Goal: Task Accomplishment & Management: Use online tool/utility

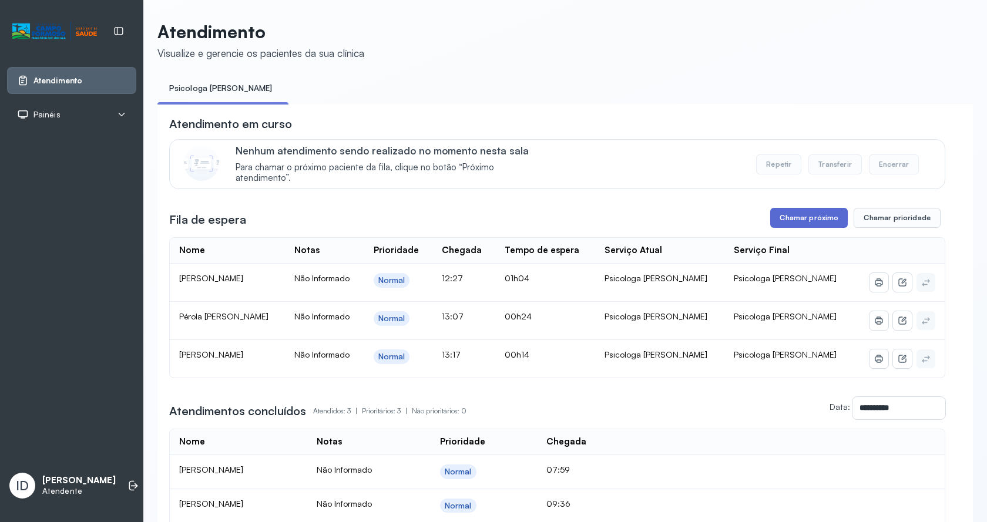
click at [789, 220] on button "Chamar próximo" at bounding box center [809, 218] width 78 height 20
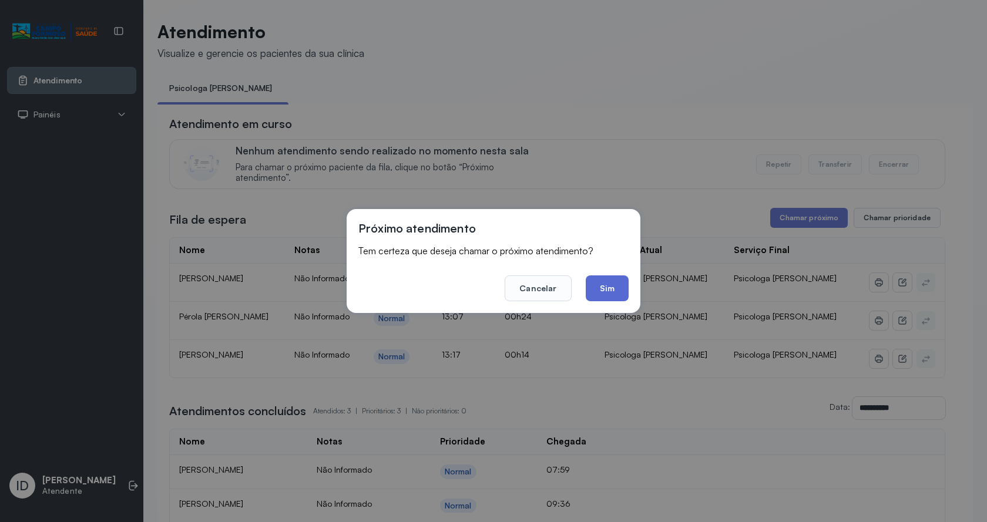
click at [608, 291] on button "Sim" at bounding box center [607, 288] width 43 height 26
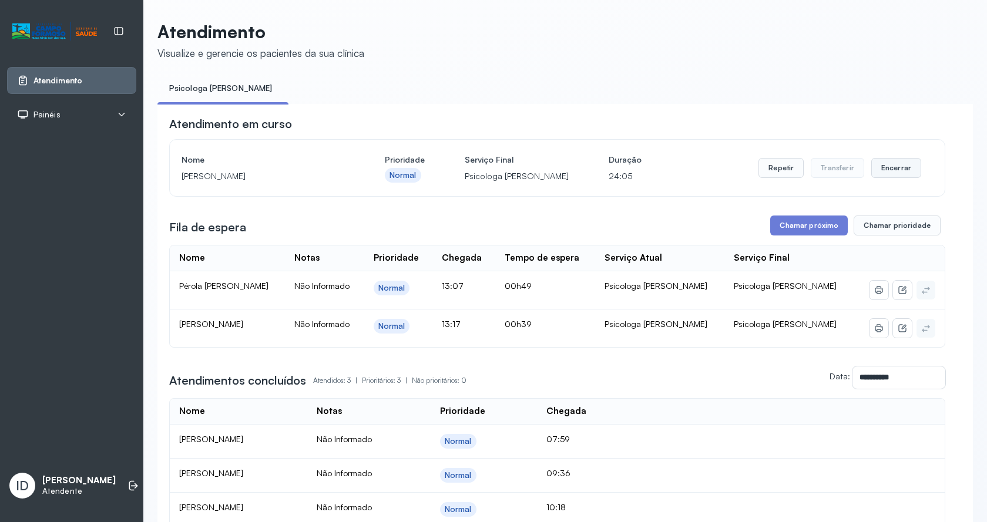
click at [877, 174] on button "Encerrar" at bounding box center [896, 168] width 50 height 20
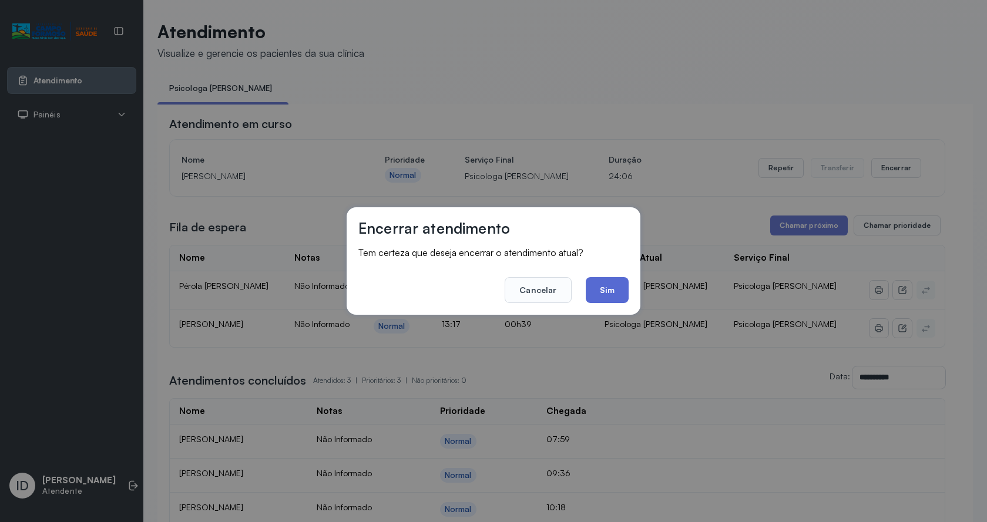
click at [614, 282] on button "Sim" at bounding box center [607, 290] width 43 height 26
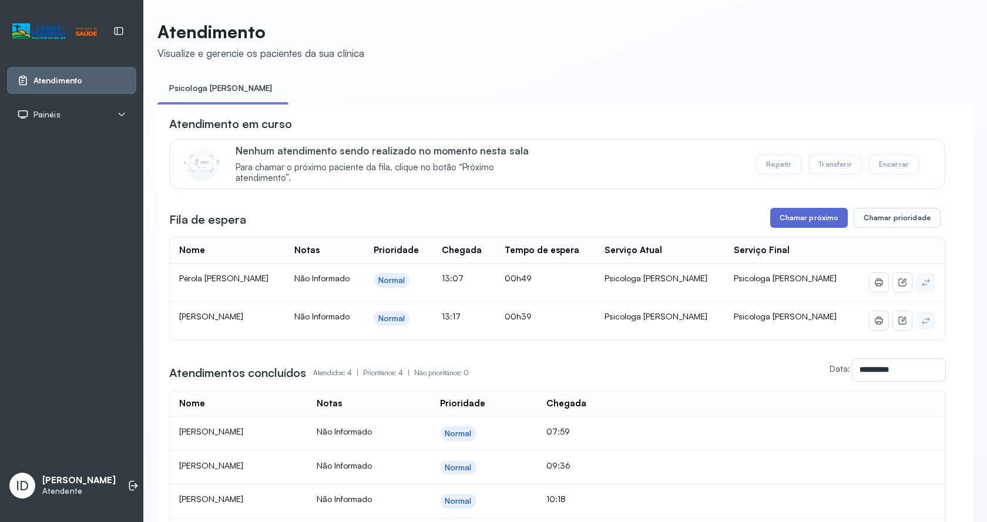
click at [824, 223] on button "Chamar próximo" at bounding box center [809, 218] width 78 height 20
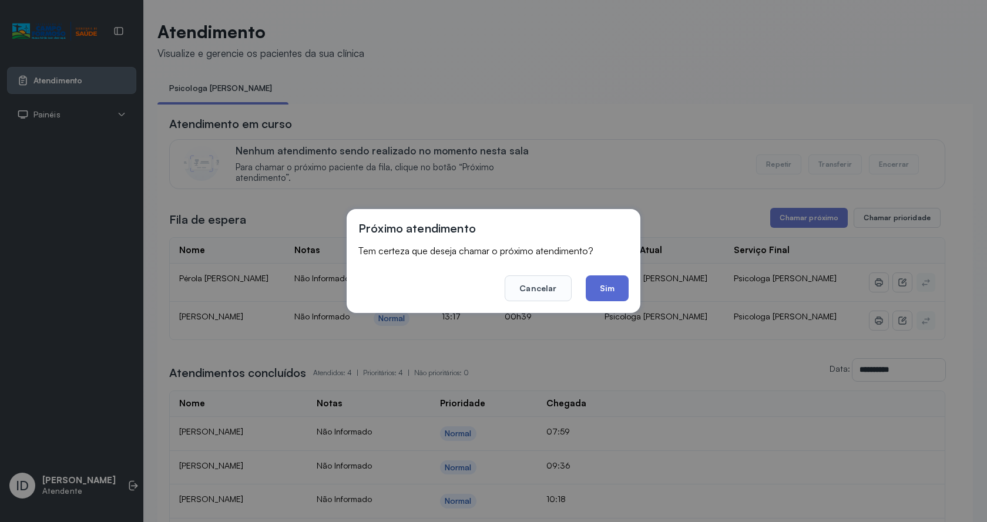
click at [618, 291] on button "Sim" at bounding box center [607, 288] width 43 height 26
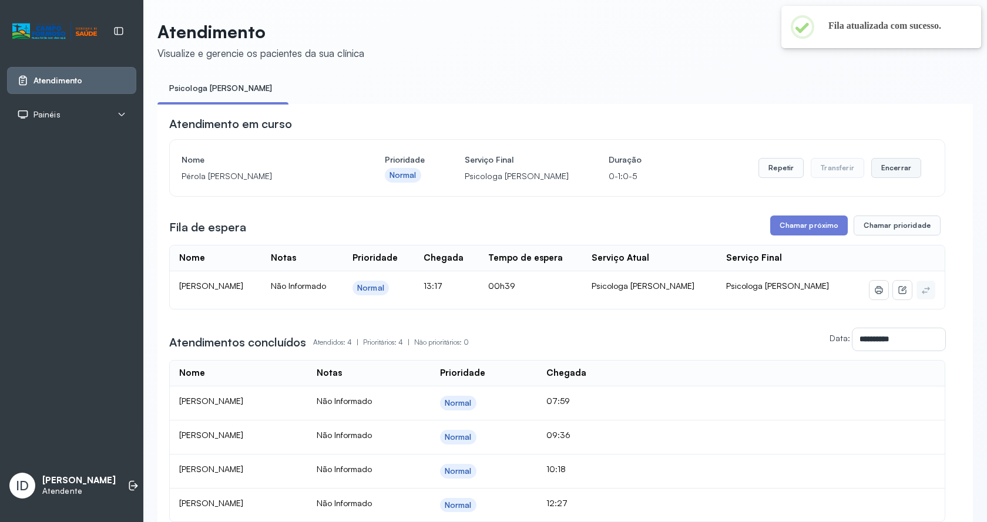
click at [907, 168] on button "Encerrar" at bounding box center [896, 168] width 50 height 20
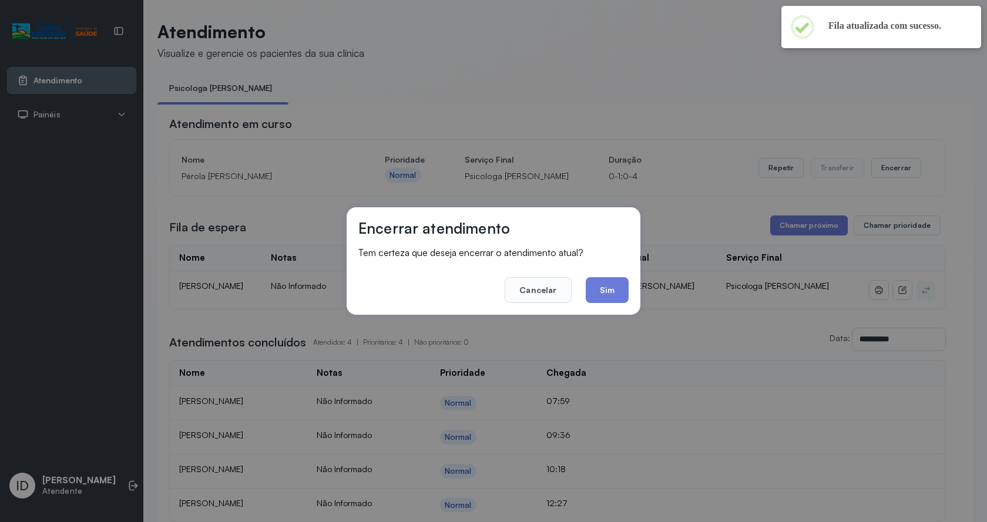
drag, startPoint x: 608, startPoint y: 295, endPoint x: 619, endPoint y: 295, distance: 10.6
click at [608, 295] on button "Sim" at bounding box center [607, 290] width 43 height 26
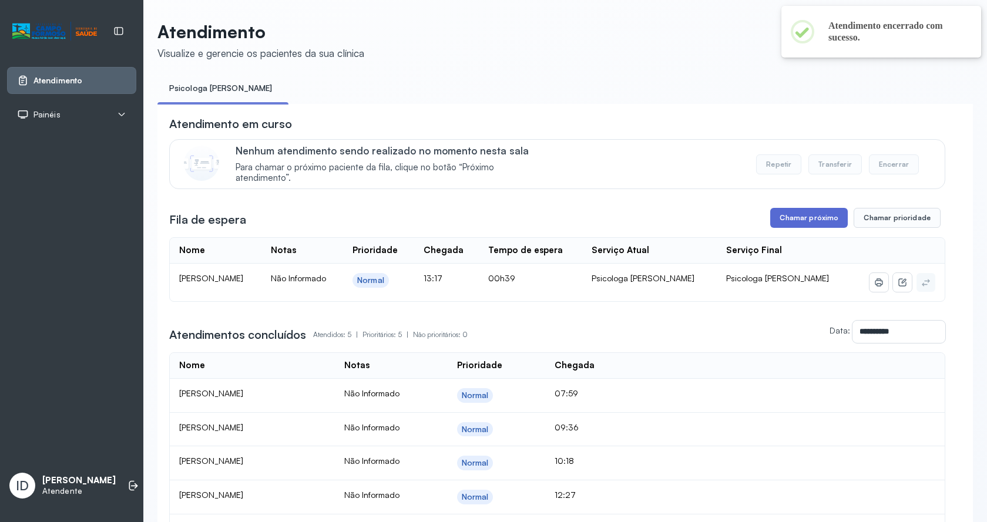
click at [802, 221] on button "Chamar próximo" at bounding box center [809, 218] width 78 height 20
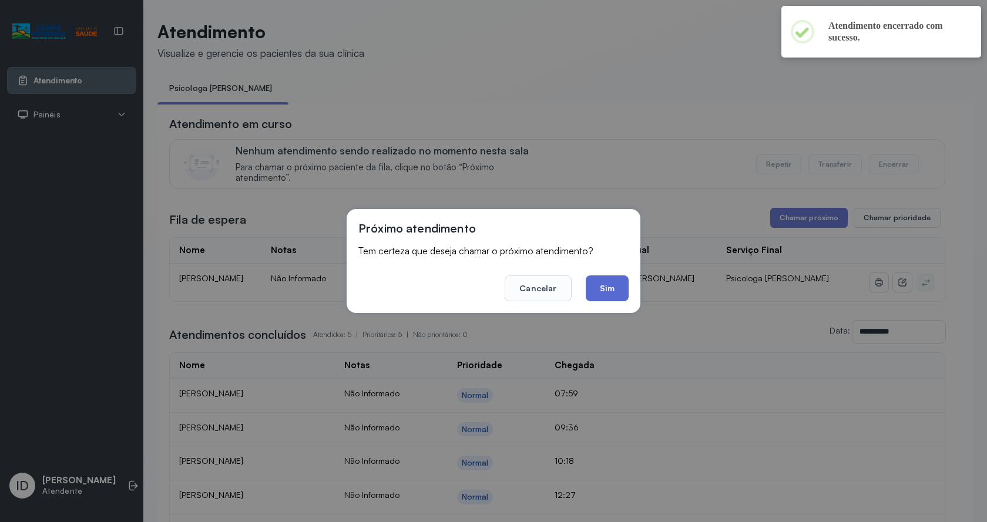
click at [616, 294] on button "Sim" at bounding box center [607, 288] width 43 height 26
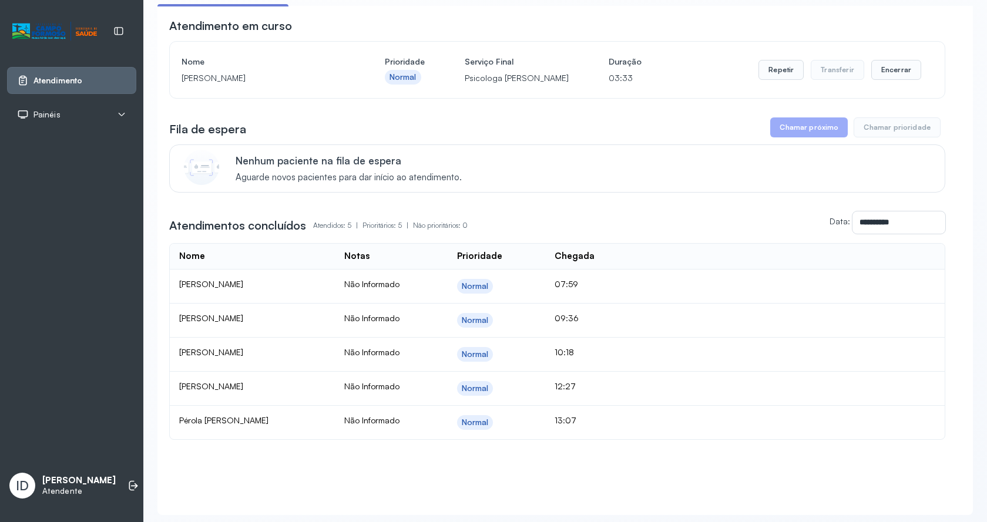
scroll to position [78, 0]
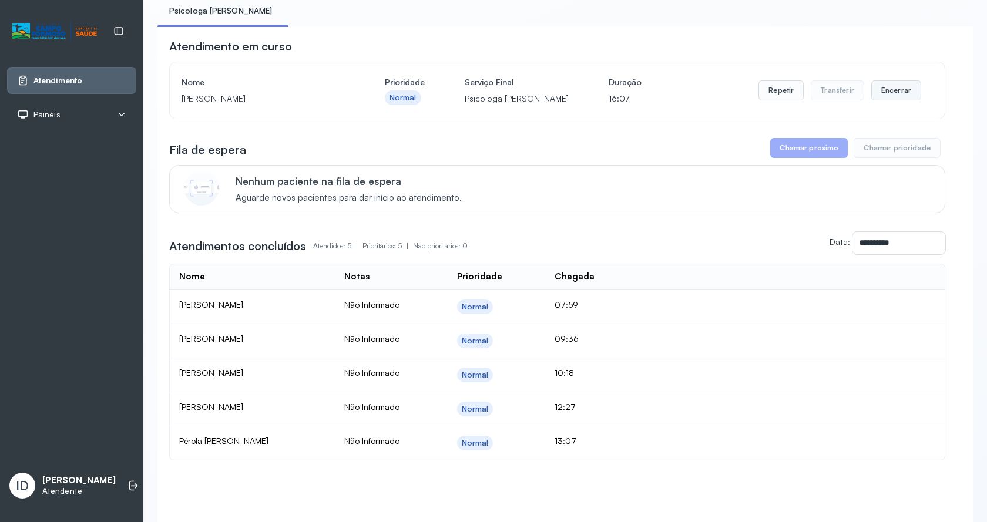
click at [889, 90] on button "Encerrar" at bounding box center [896, 90] width 50 height 20
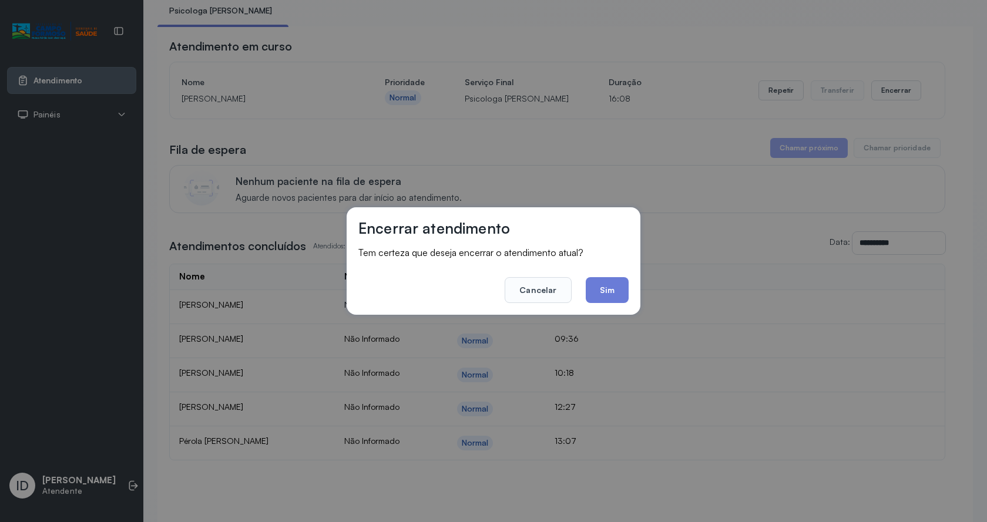
click at [599, 278] on button "Sim" at bounding box center [607, 290] width 43 height 26
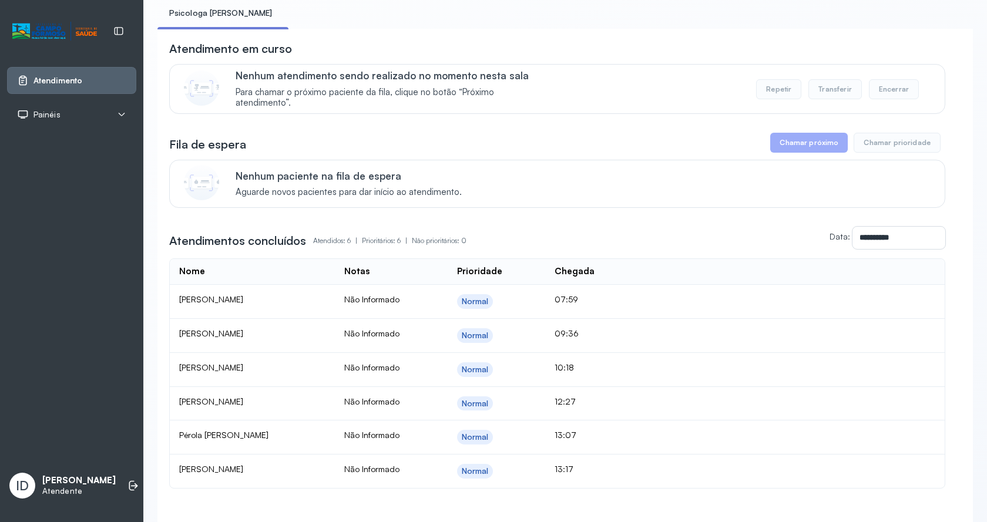
scroll to position [162, 0]
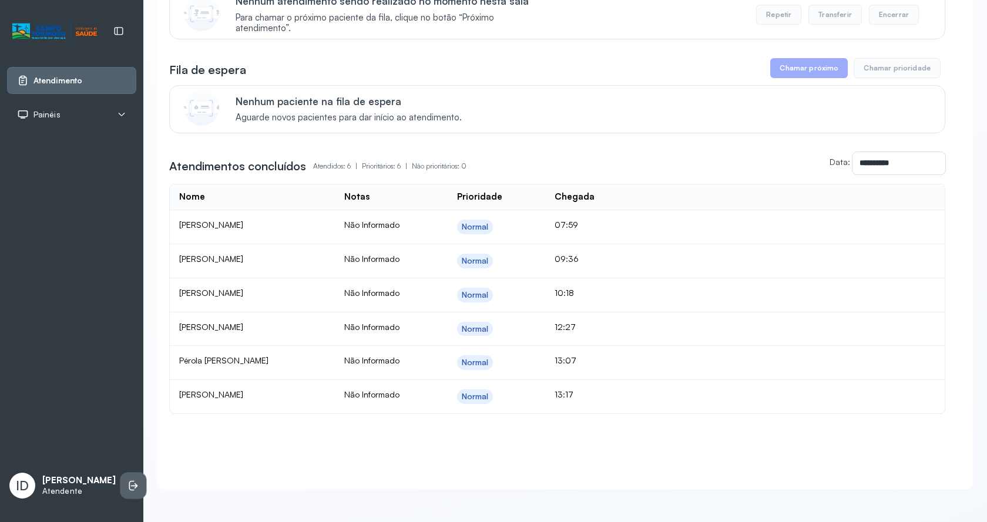
click at [127, 480] on icon at bounding box center [133, 486] width 12 height 12
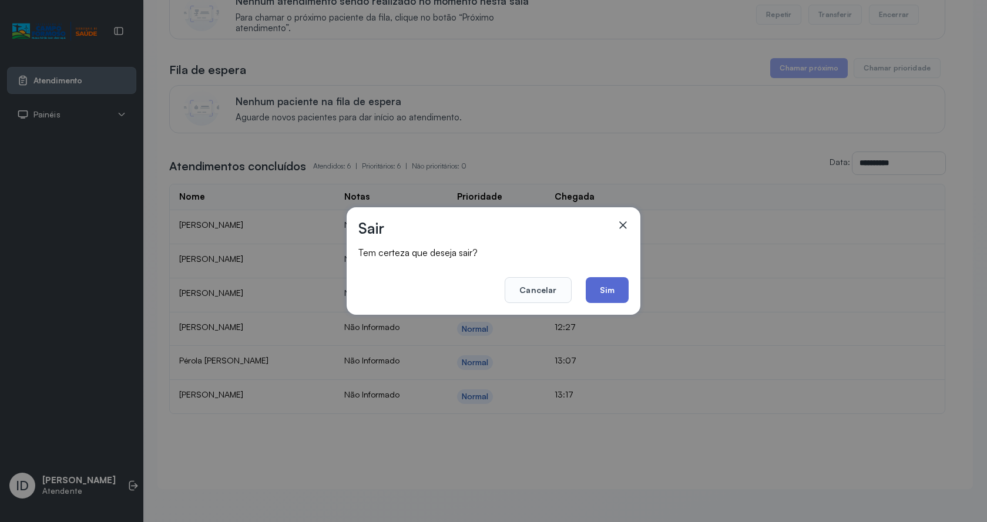
click at [597, 290] on button "Sim" at bounding box center [607, 290] width 43 height 26
